Goal: Task Accomplishment & Management: Manage account settings

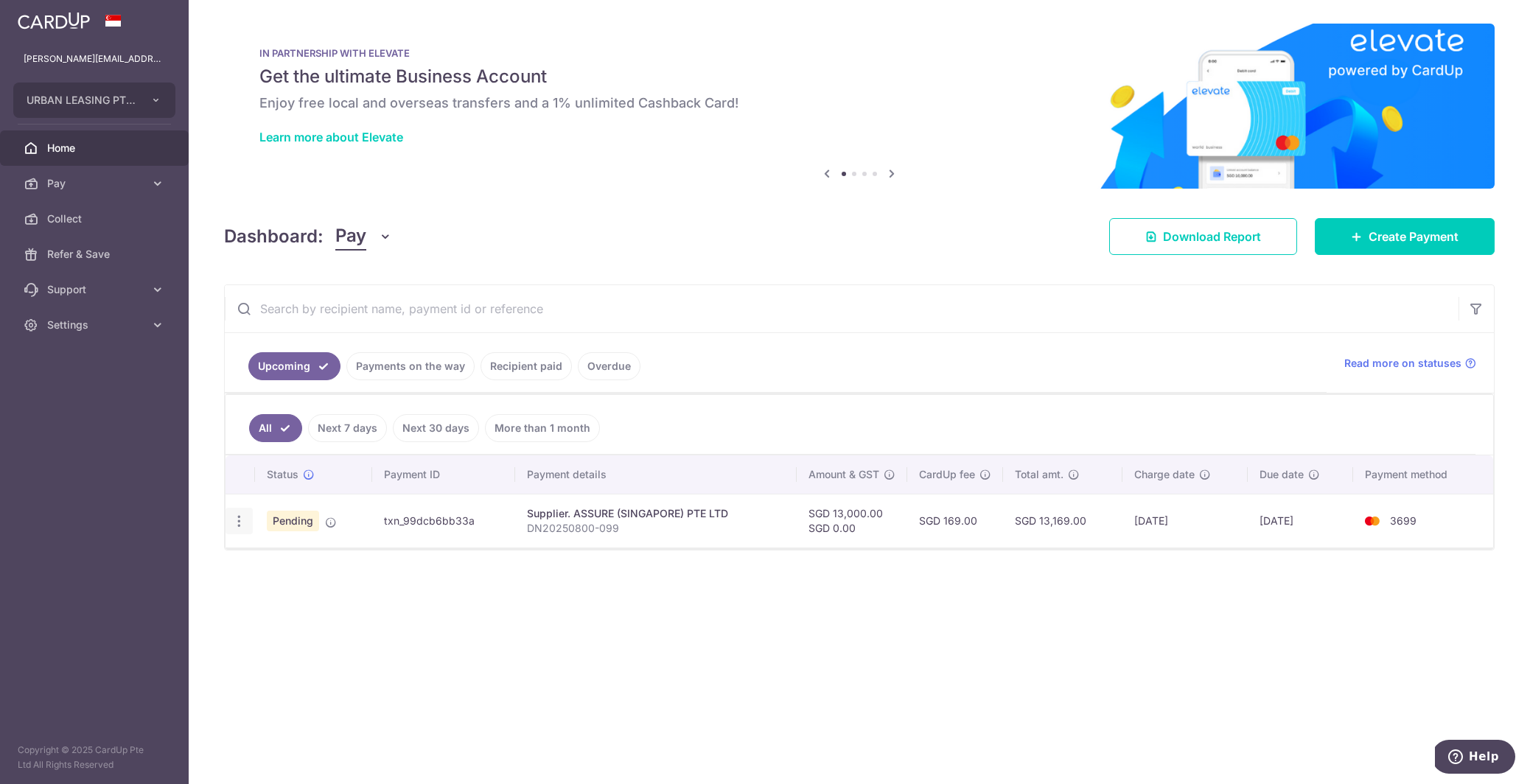
click at [237, 523] on icon "button" at bounding box center [240, 521] width 16 height 16
click at [551, 527] on p "DN20250800-099" at bounding box center [656, 528] width 258 height 15
click at [241, 514] on icon "button" at bounding box center [240, 521] width 16 height 16
click at [254, 555] on icon at bounding box center [247, 562] width 18 height 18
radio input "true"
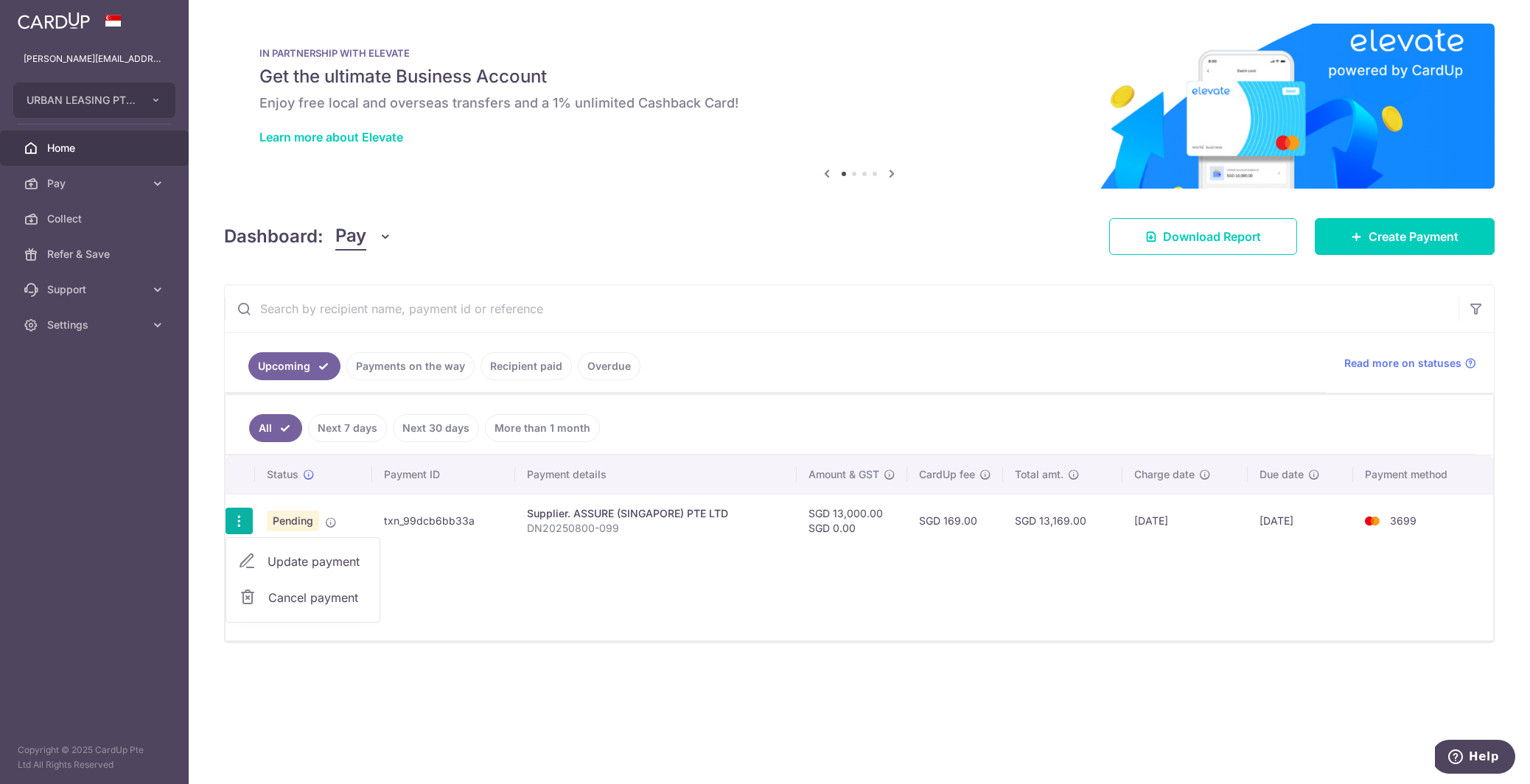
type input "13,000.00"
type input "0.00"
type input "[DATE]"
type input "DN20250800-099"
type input "AGI DN20250800"
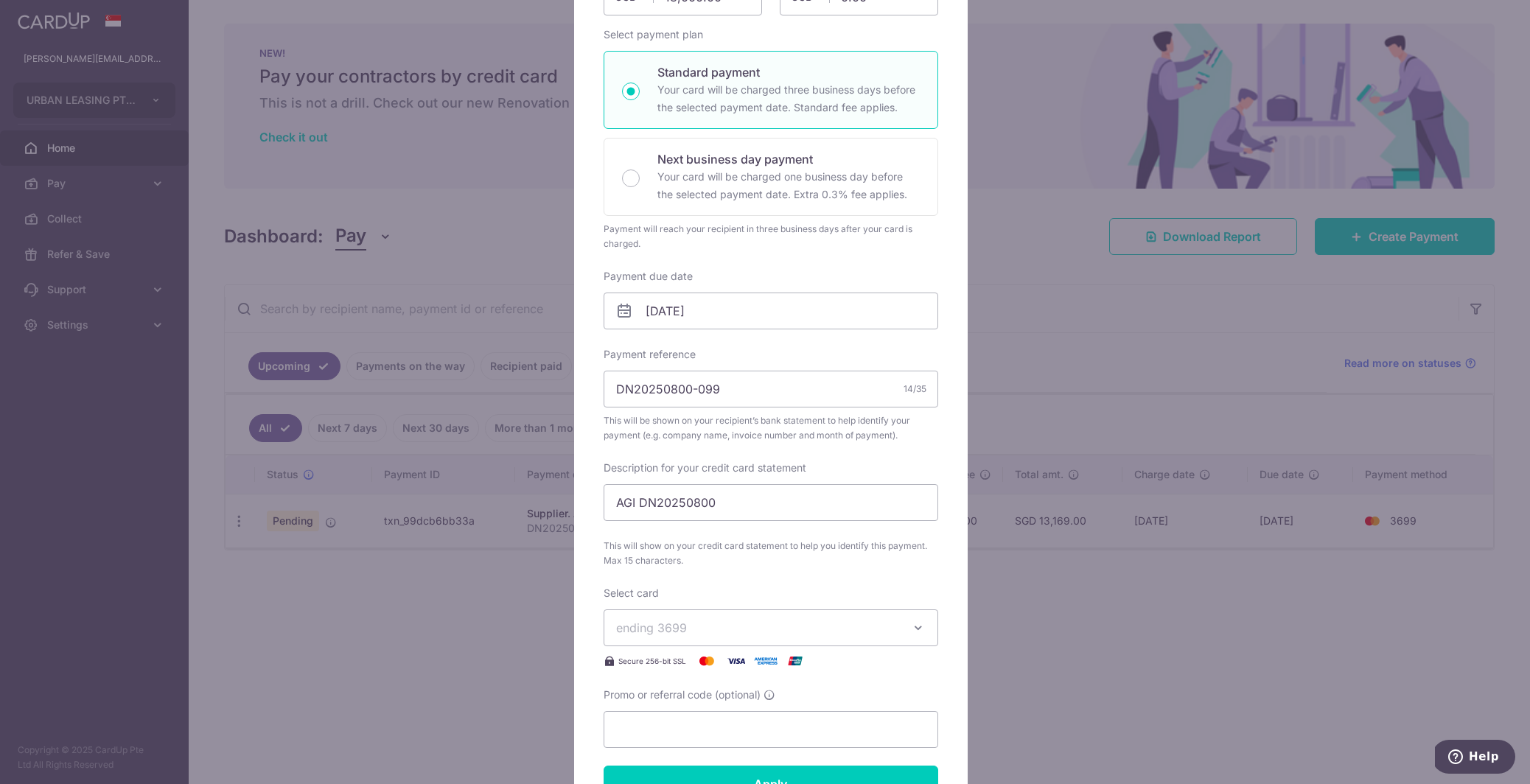
scroll to position [115, 0]
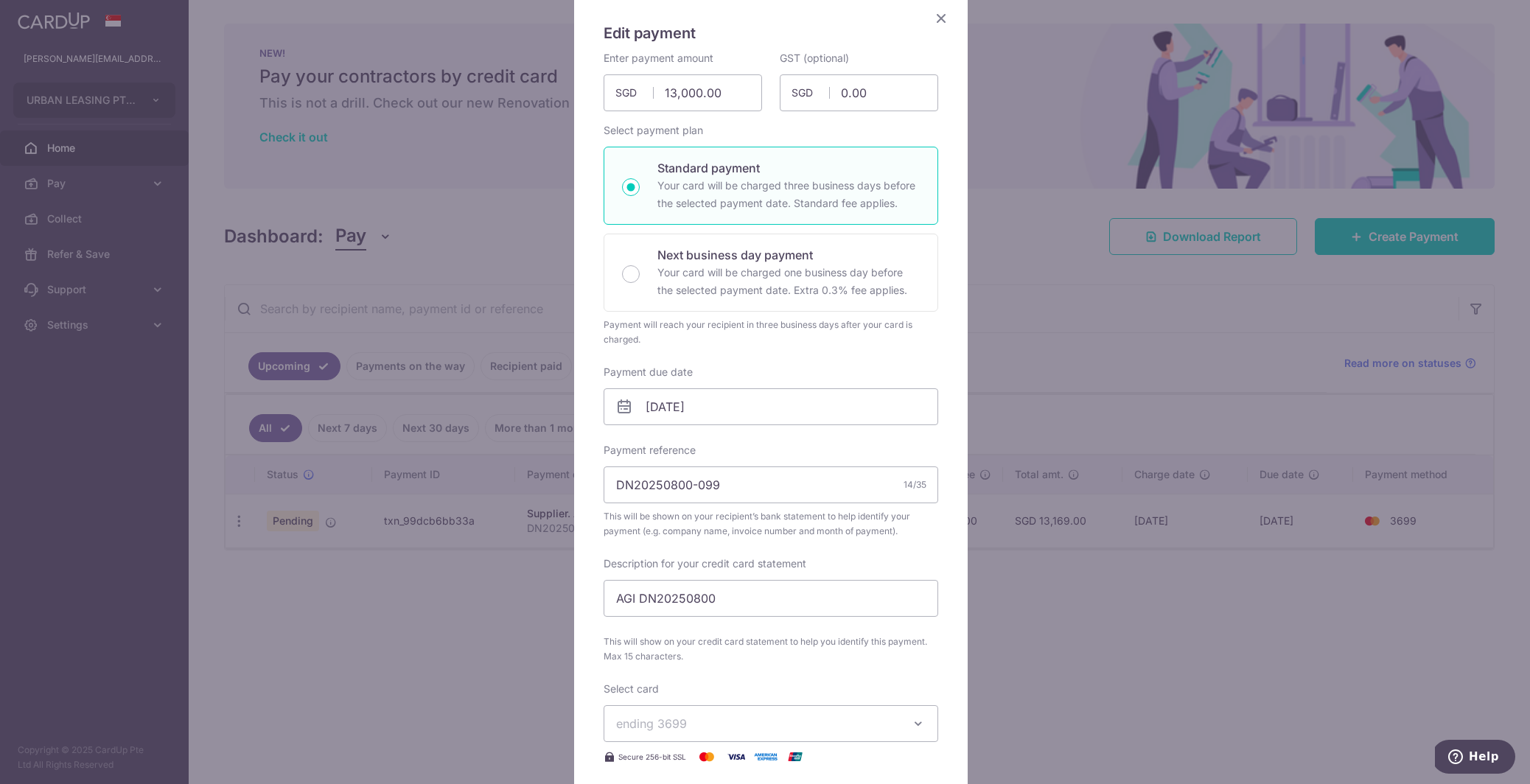
click at [934, 21] on icon "Close" at bounding box center [941, 18] width 18 height 19
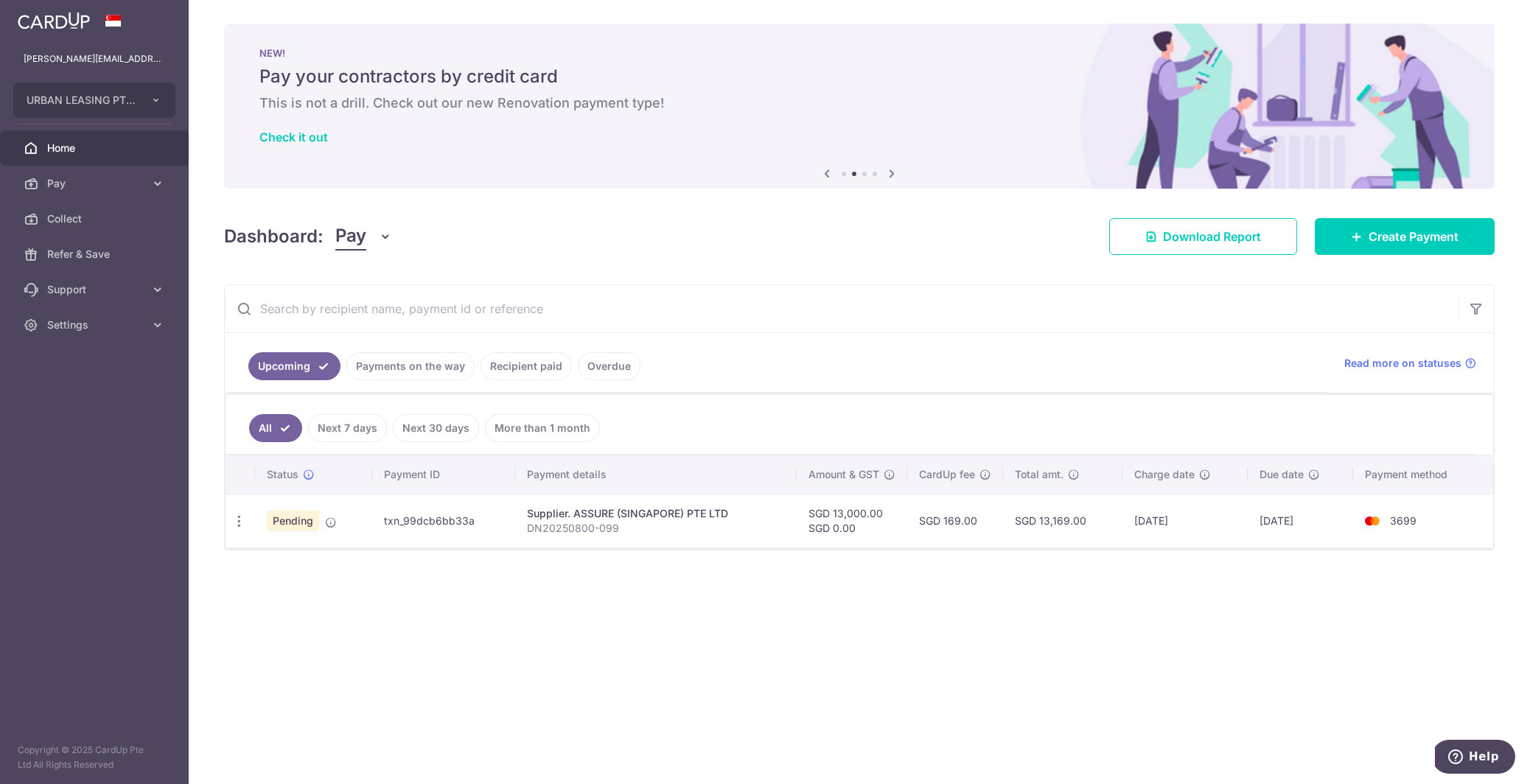
click at [390, 373] on link "Payments on the way" at bounding box center [410, 366] width 128 height 28
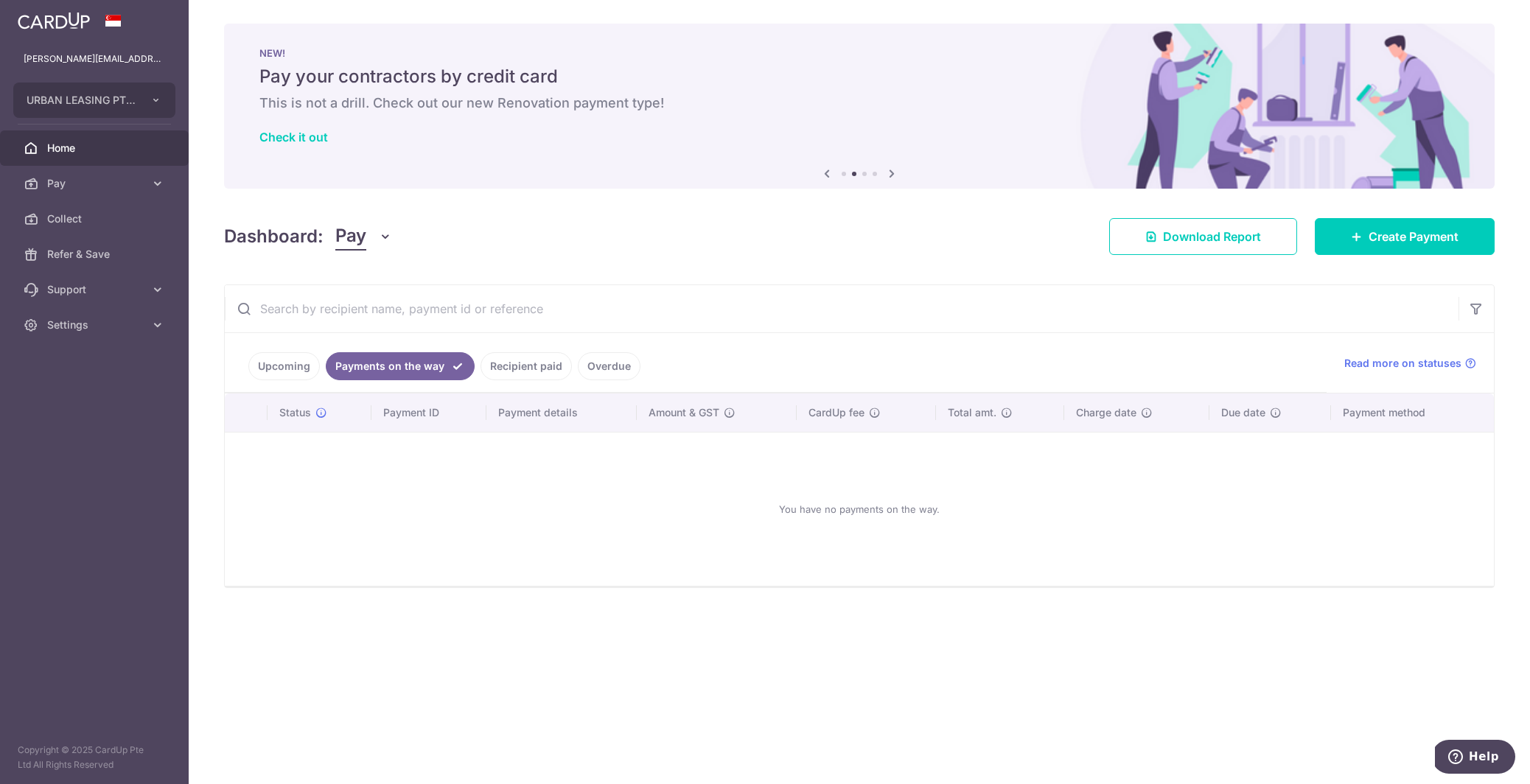
click at [509, 361] on link "Recipient paid" at bounding box center [526, 366] width 91 height 28
click at [581, 367] on link "Overdue" at bounding box center [609, 366] width 63 height 28
click at [304, 373] on link "Upcoming" at bounding box center [284, 366] width 72 height 28
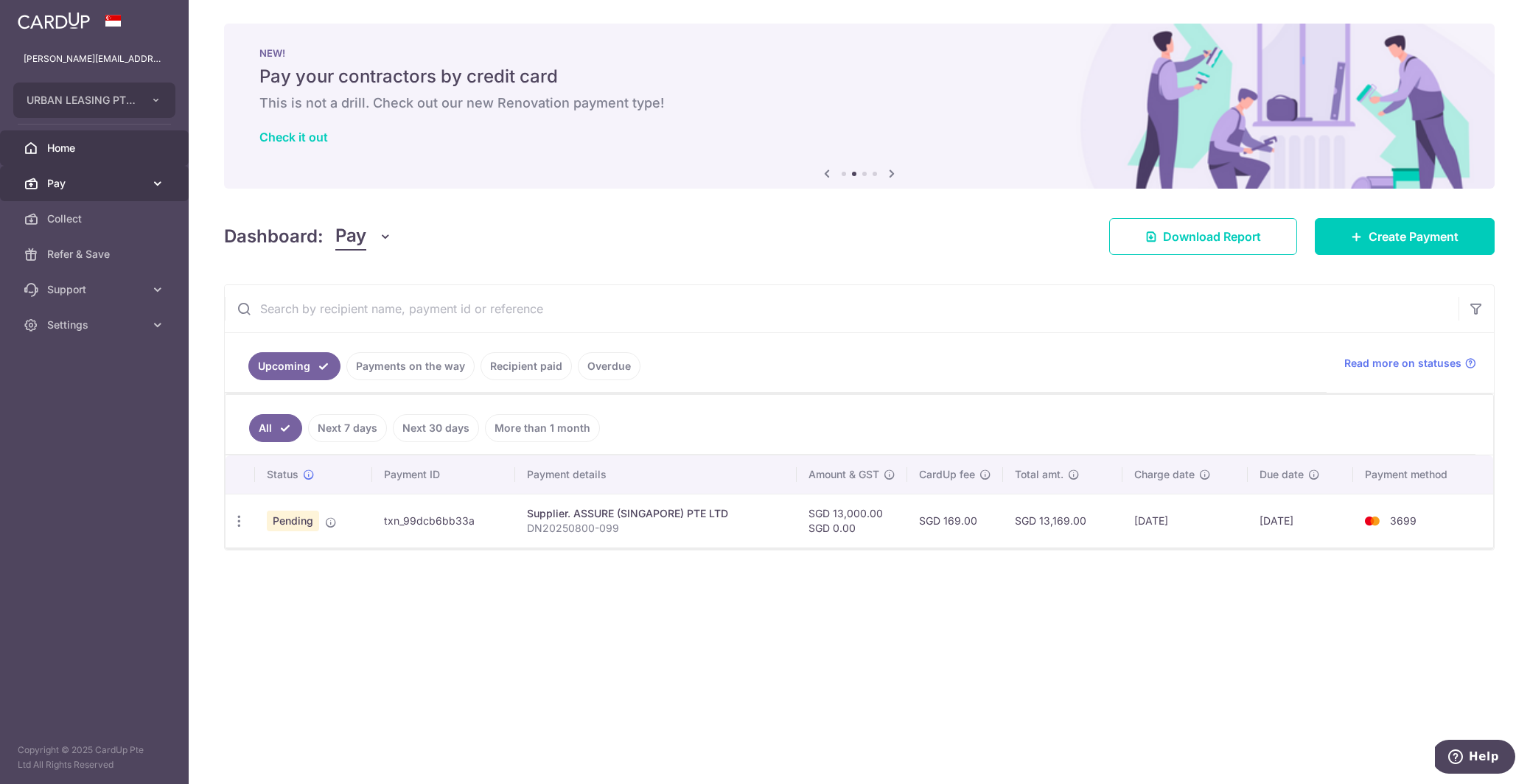
click at [62, 184] on span "Pay" at bounding box center [96, 183] width 97 height 15
